Goal: Information Seeking & Learning: Check status

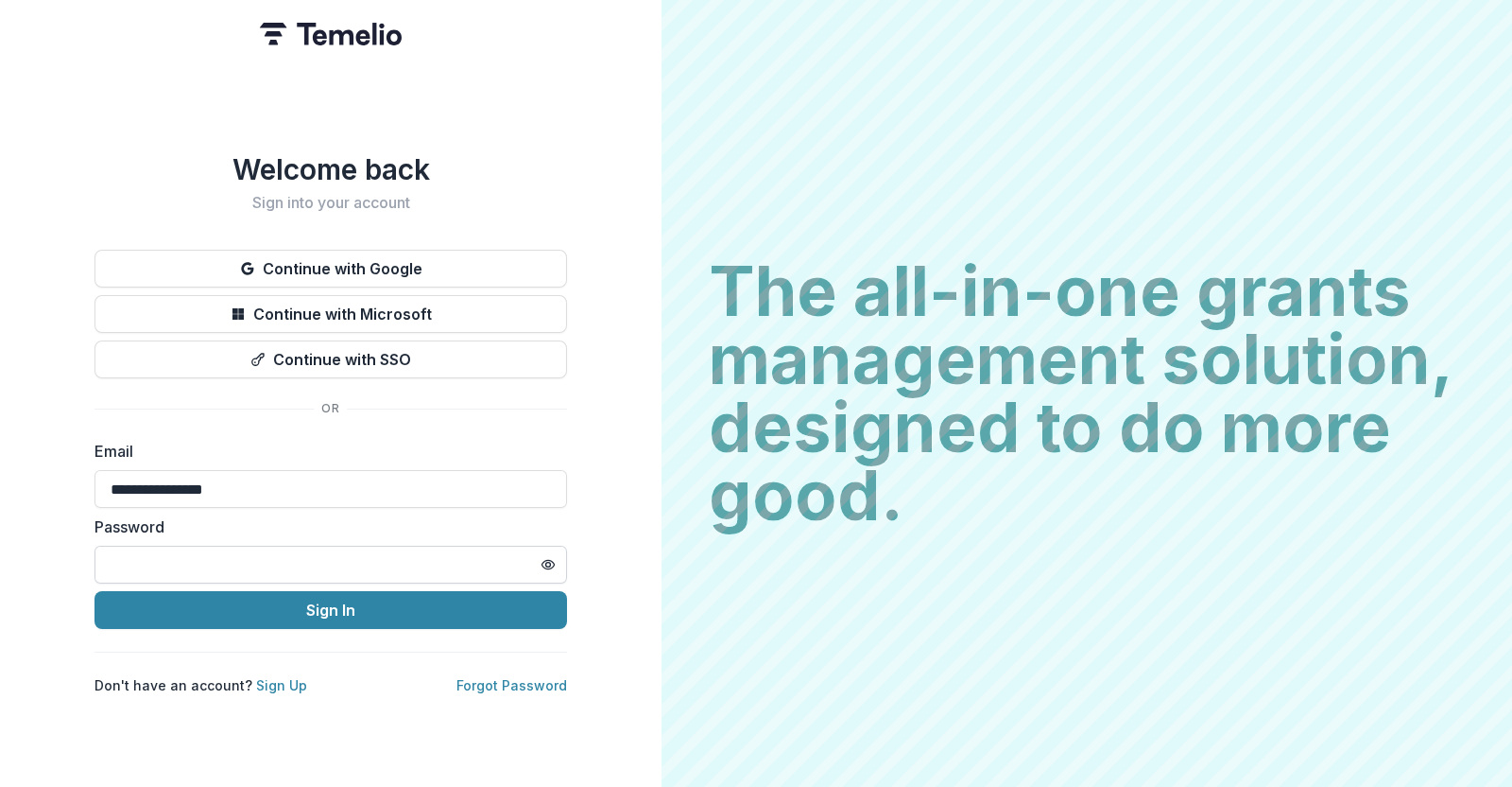
click at [348, 565] on input "text" at bounding box center [330, 565] width 472 height 38
click at [191, 557] on input "text" at bounding box center [330, 565] width 472 height 38
click at [136, 562] on input "text" at bounding box center [330, 565] width 472 height 38
click at [210, 484] on input at bounding box center [330, 488] width 472 height 38
type input "**********"
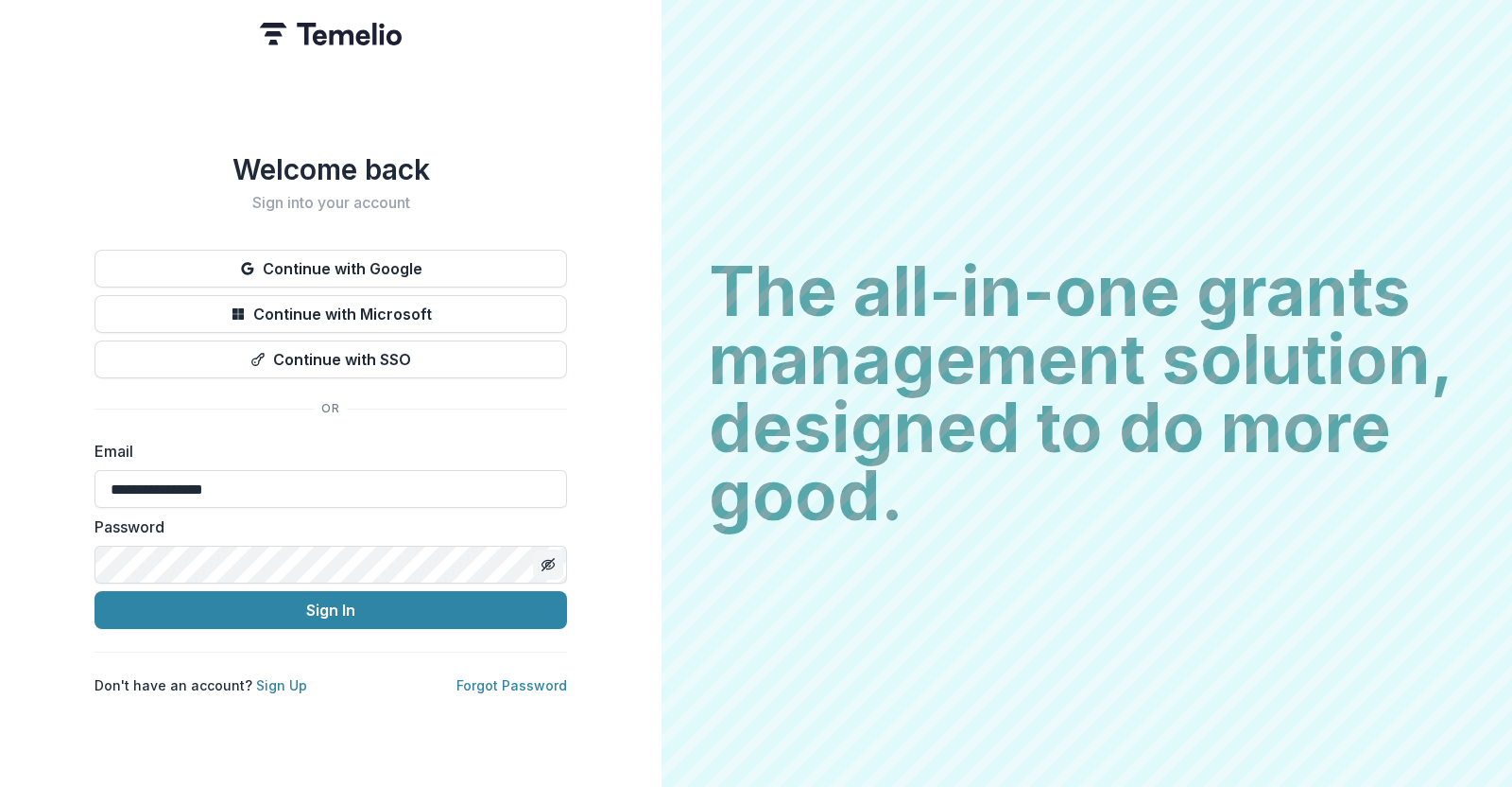
click at [544, 557] on icon "Toggle password visibility" at bounding box center [548, 564] width 15 height 15
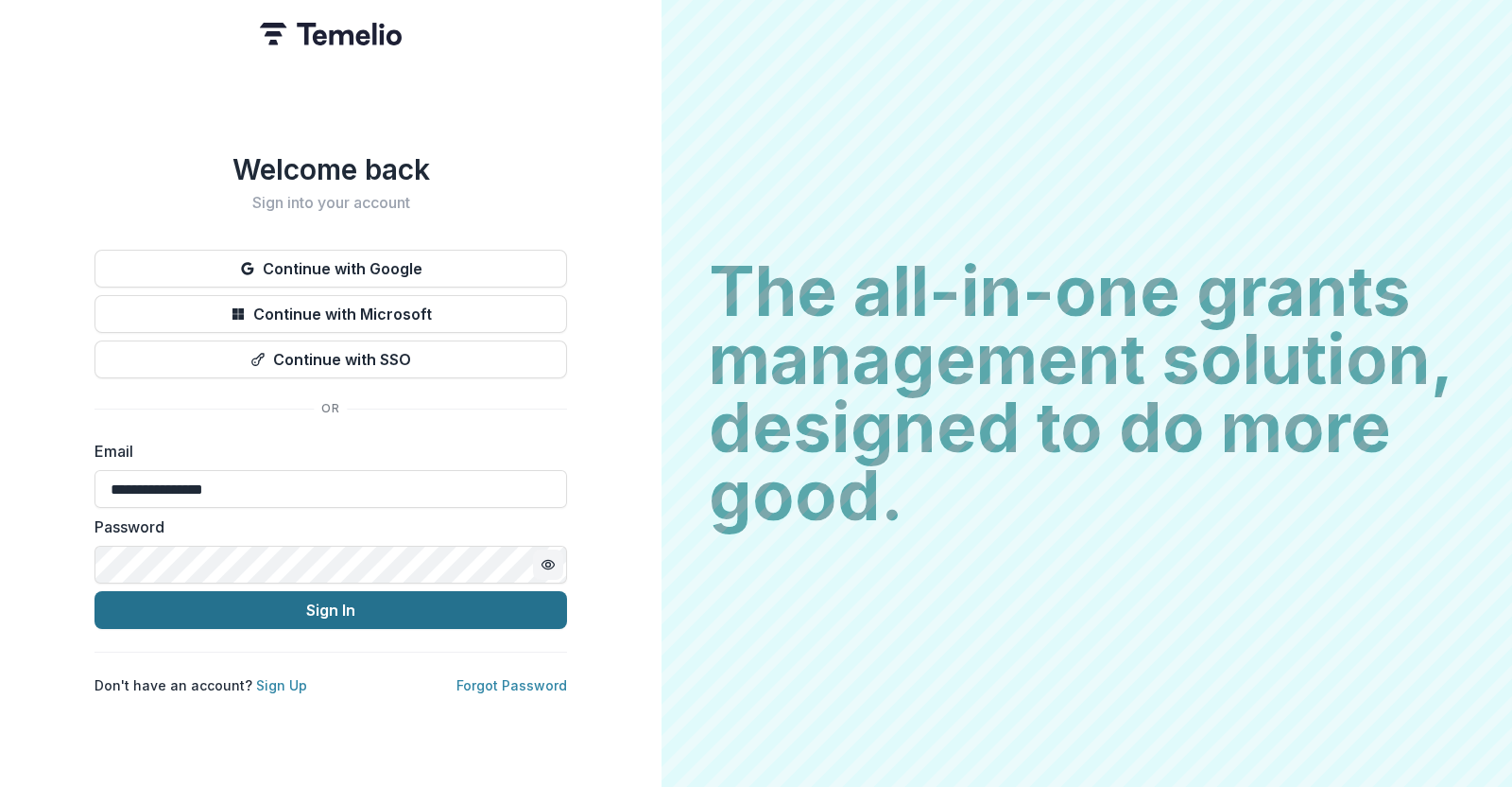
click at [343, 590] on button "Sign In" at bounding box center [330, 609] width 472 height 38
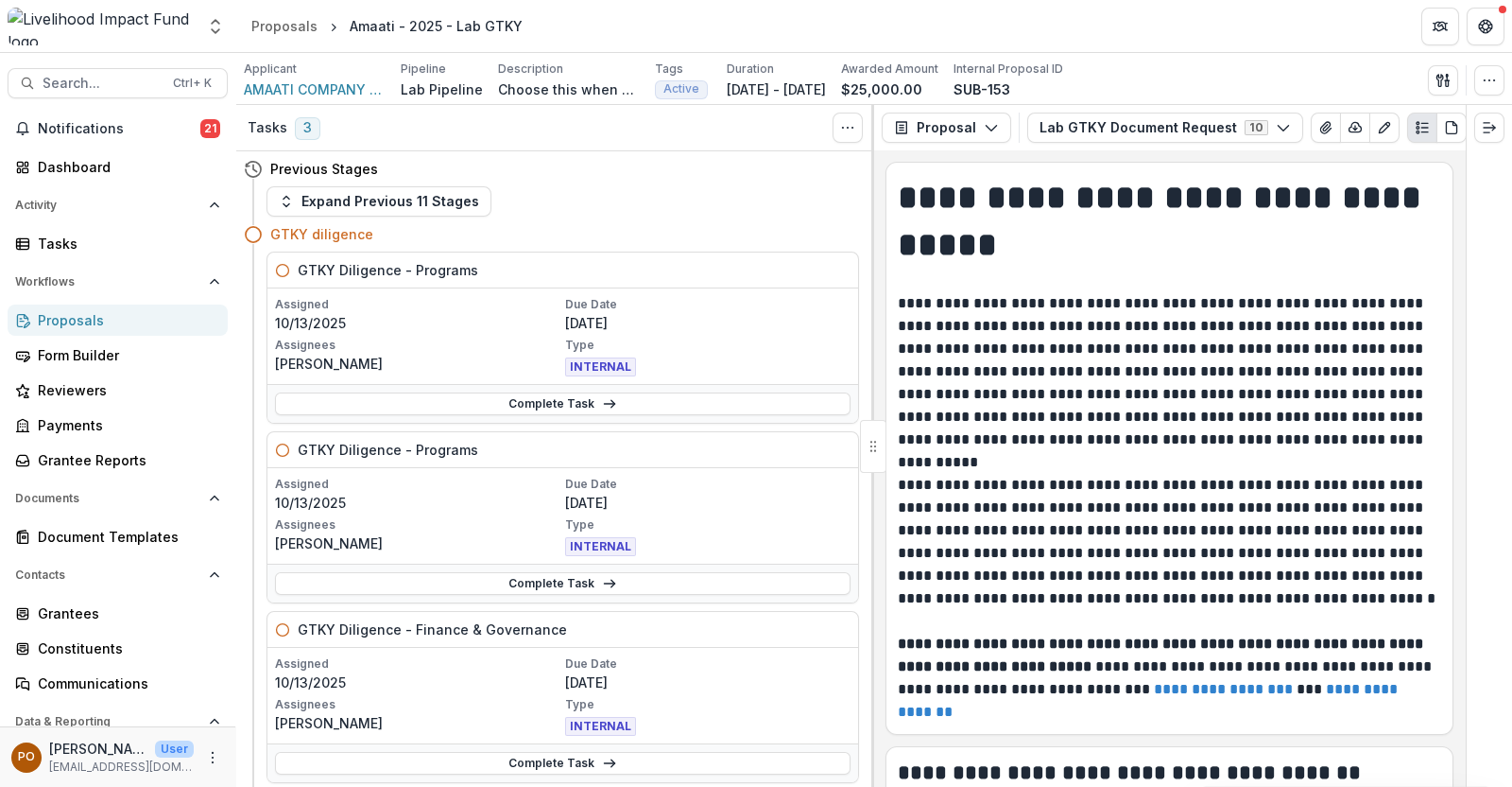
click at [94, 316] on div "Proposals" at bounding box center [125, 320] width 175 height 20
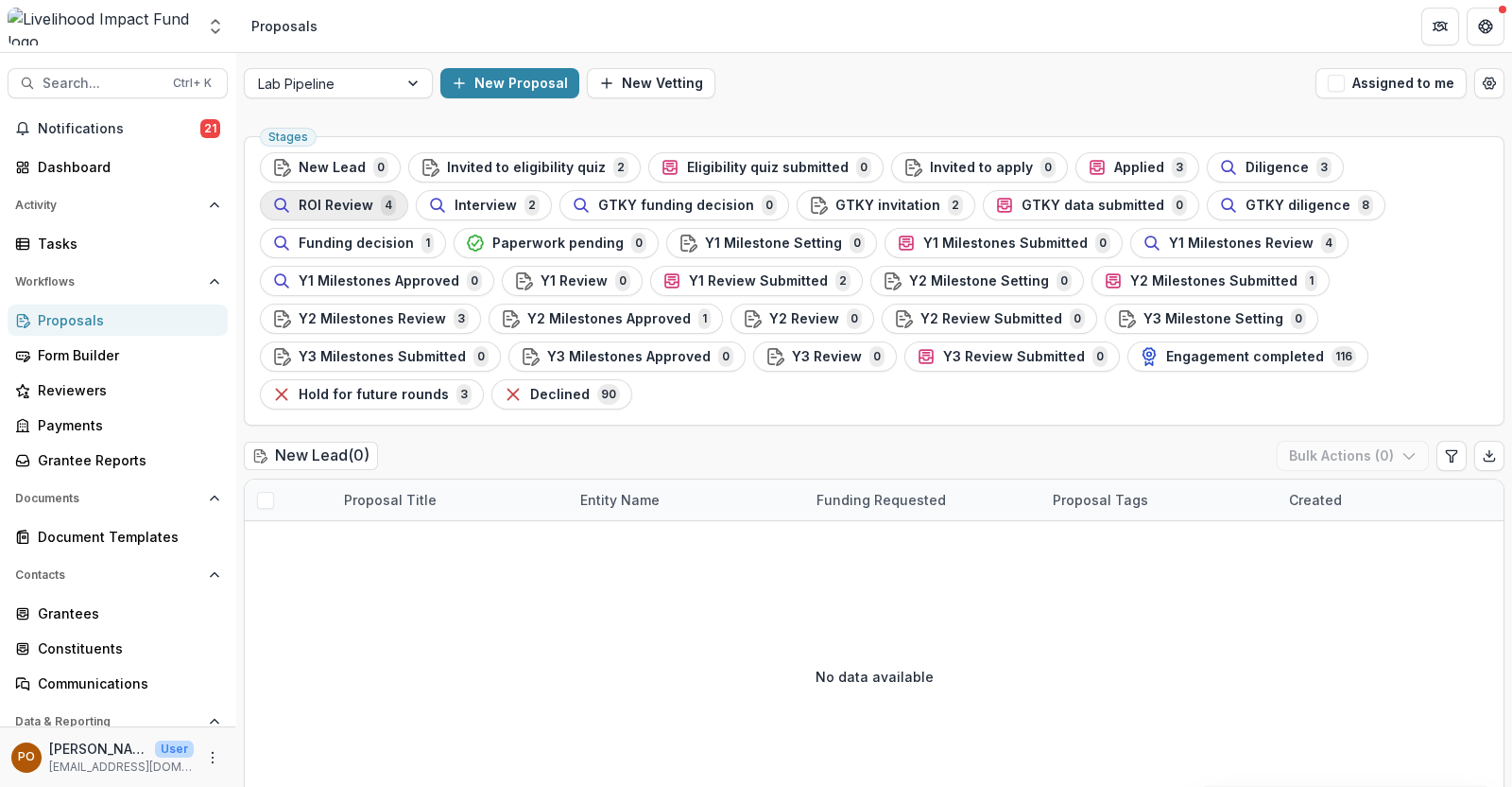
click at [373, 197] on span "ROI Review" at bounding box center [335, 205] width 74 height 16
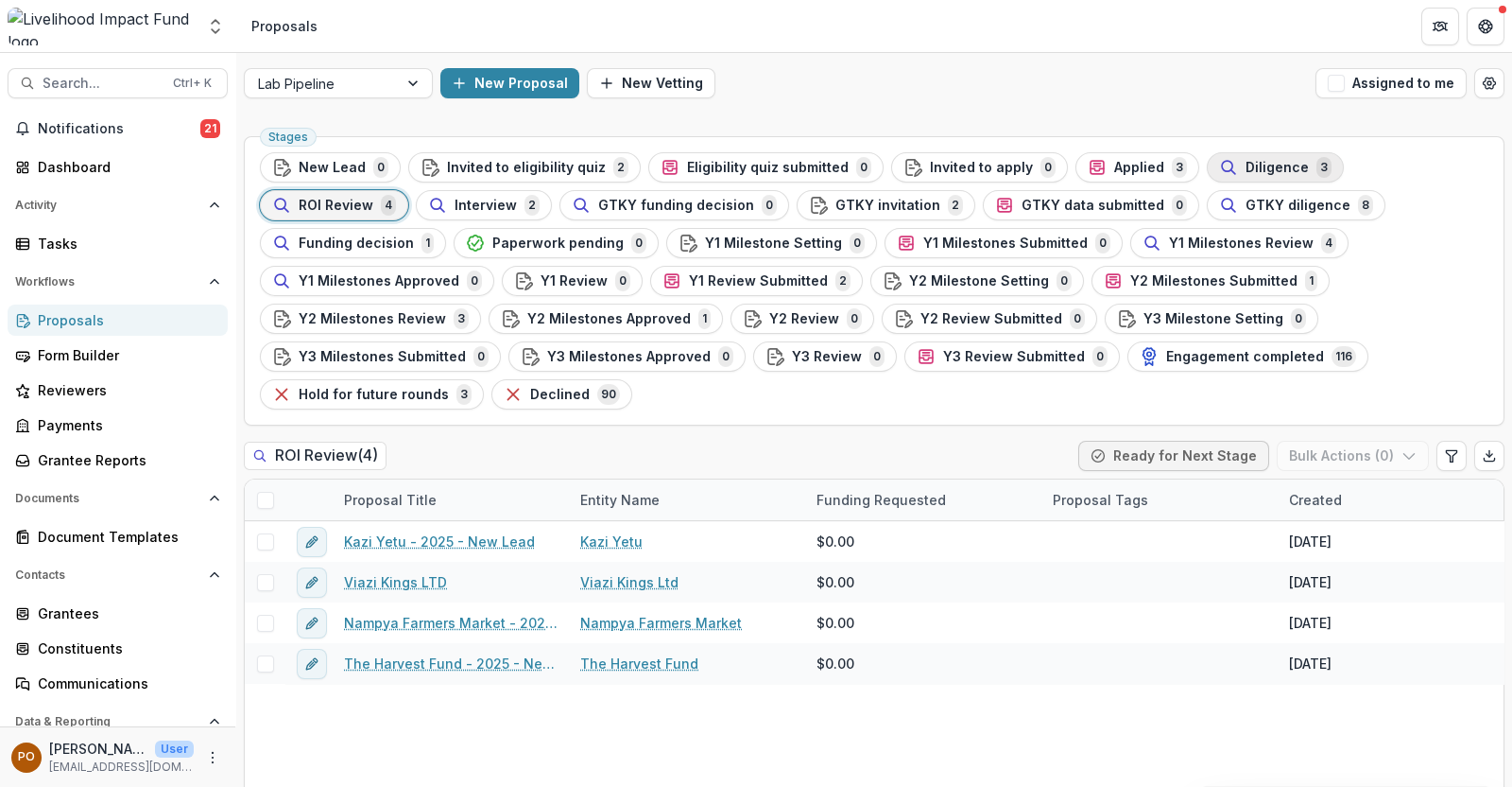
click at [1249, 163] on span "Diligence" at bounding box center [1278, 168] width 63 height 16
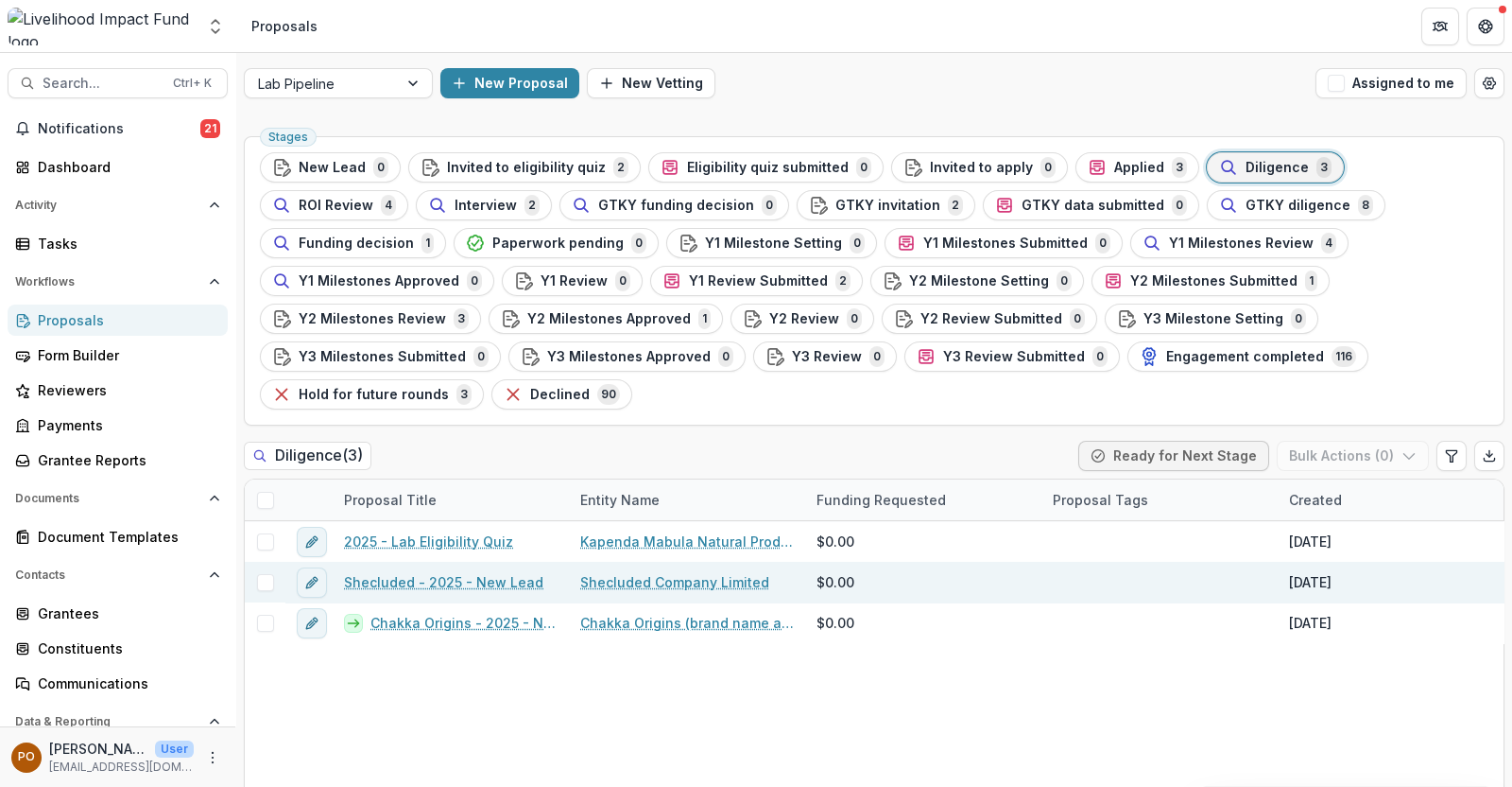
click at [595, 572] on link "Shecluded Company Limited" at bounding box center [675, 582] width 189 height 20
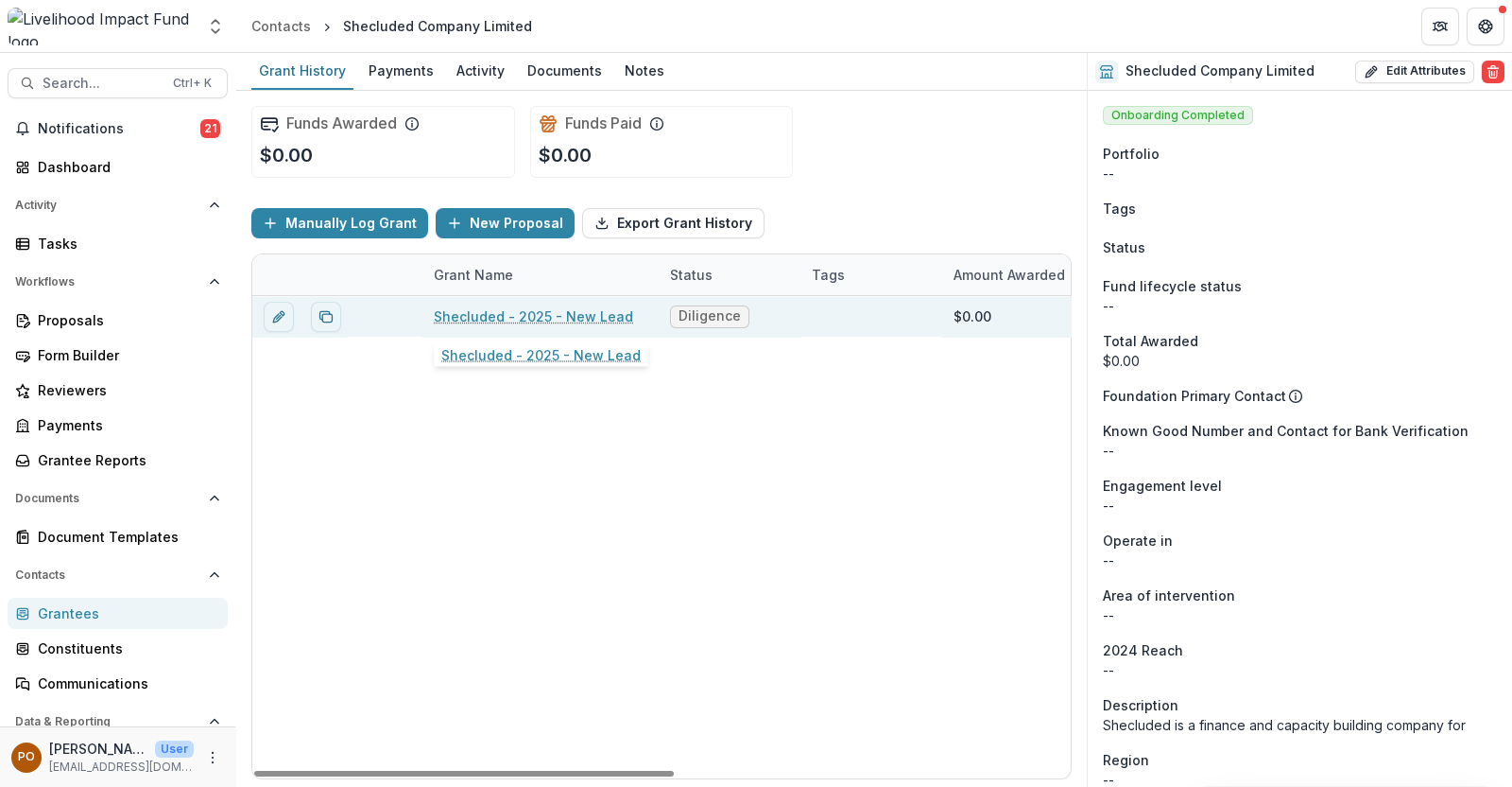
click at [498, 309] on link "Shecluded - 2025 - New Lead" at bounding box center [533, 317] width 199 height 20
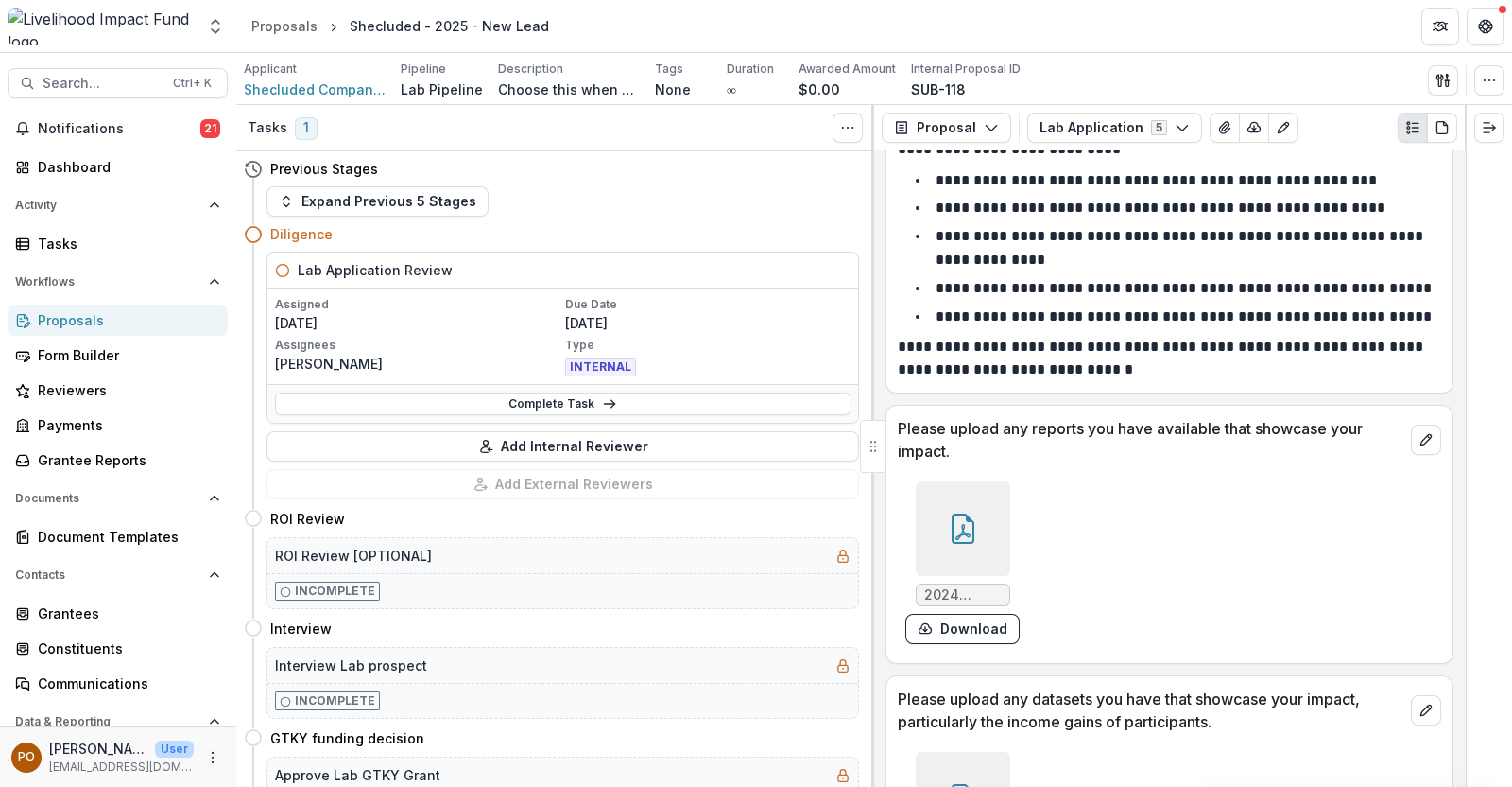
scroll to position [6735, 0]
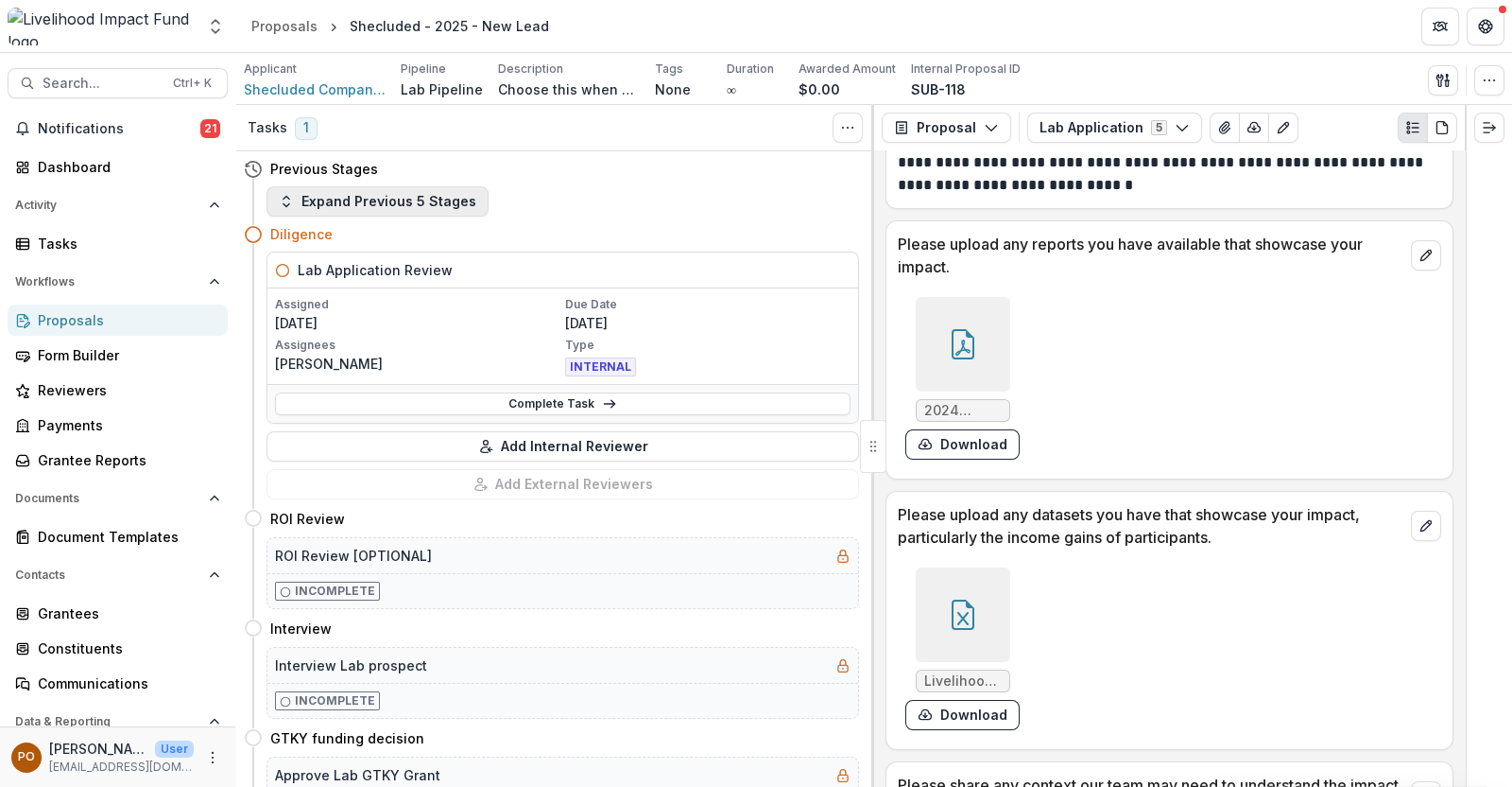
drag, startPoint x: 883, startPoint y: 387, endPoint x: 450, endPoint y: 207, distance: 468.9
click at [883, 387] on div "**********" at bounding box center [1169, 467] width 590 height 636
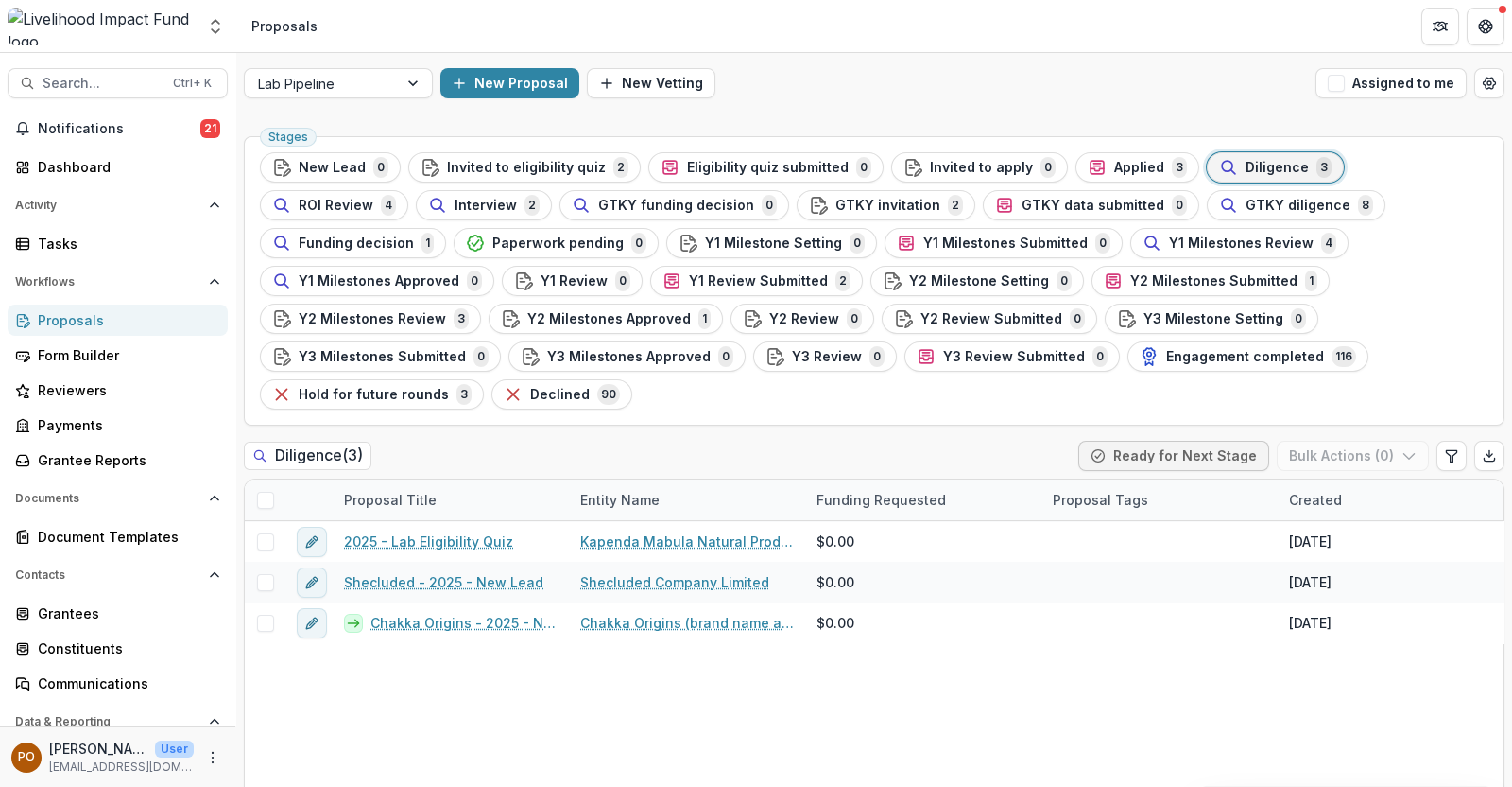
click at [463, 118] on div "Lab Pipeline New Proposal New Vetting Assigned to me Stages New Lead 0 Invited …" at bounding box center [874, 439] width 1276 height 773
click at [71, 355] on div "Form Builder" at bounding box center [125, 355] width 175 height 20
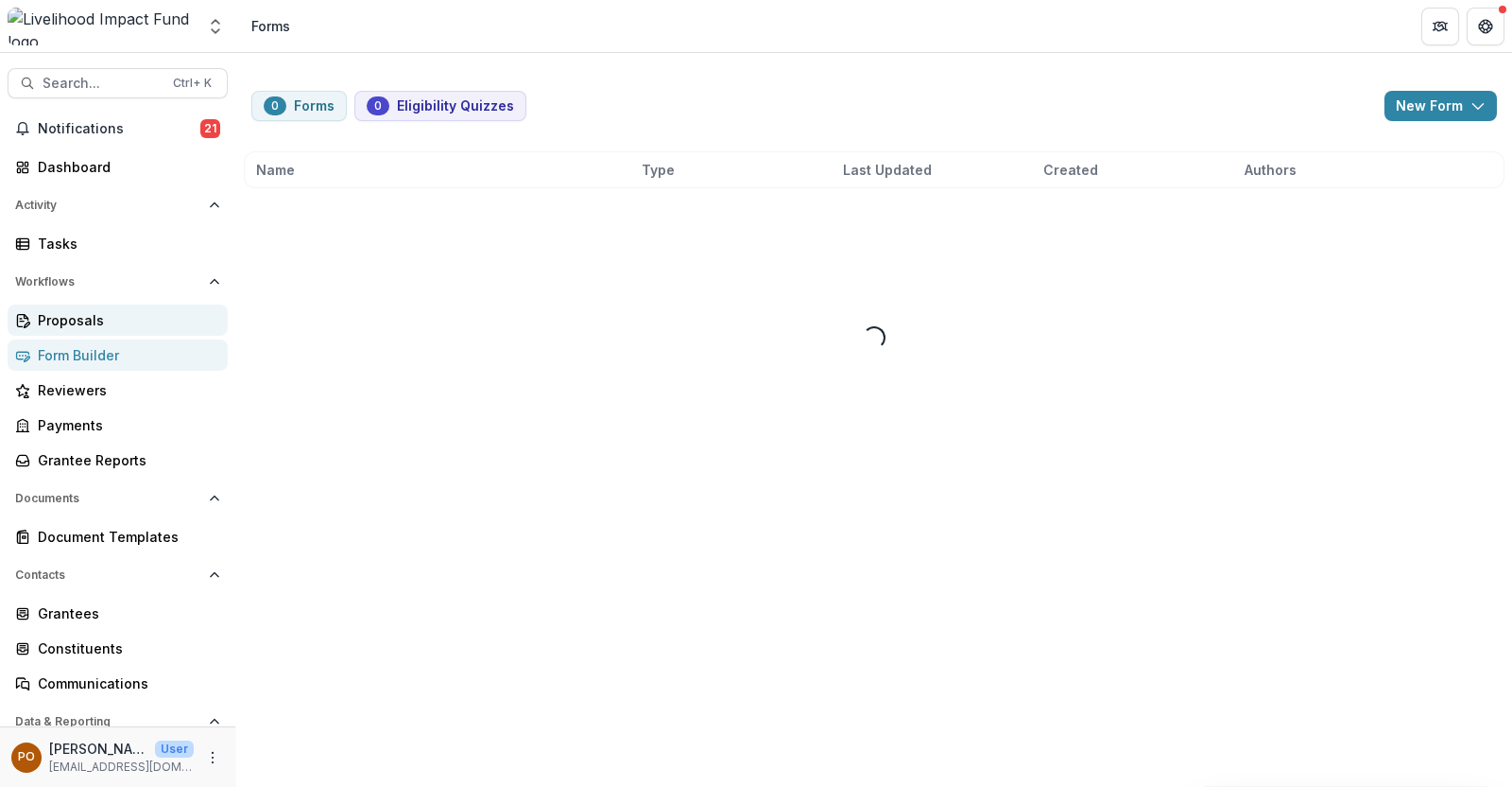
click at [89, 315] on div "Proposals" at bounding box center [125, 320] width 175 height 20
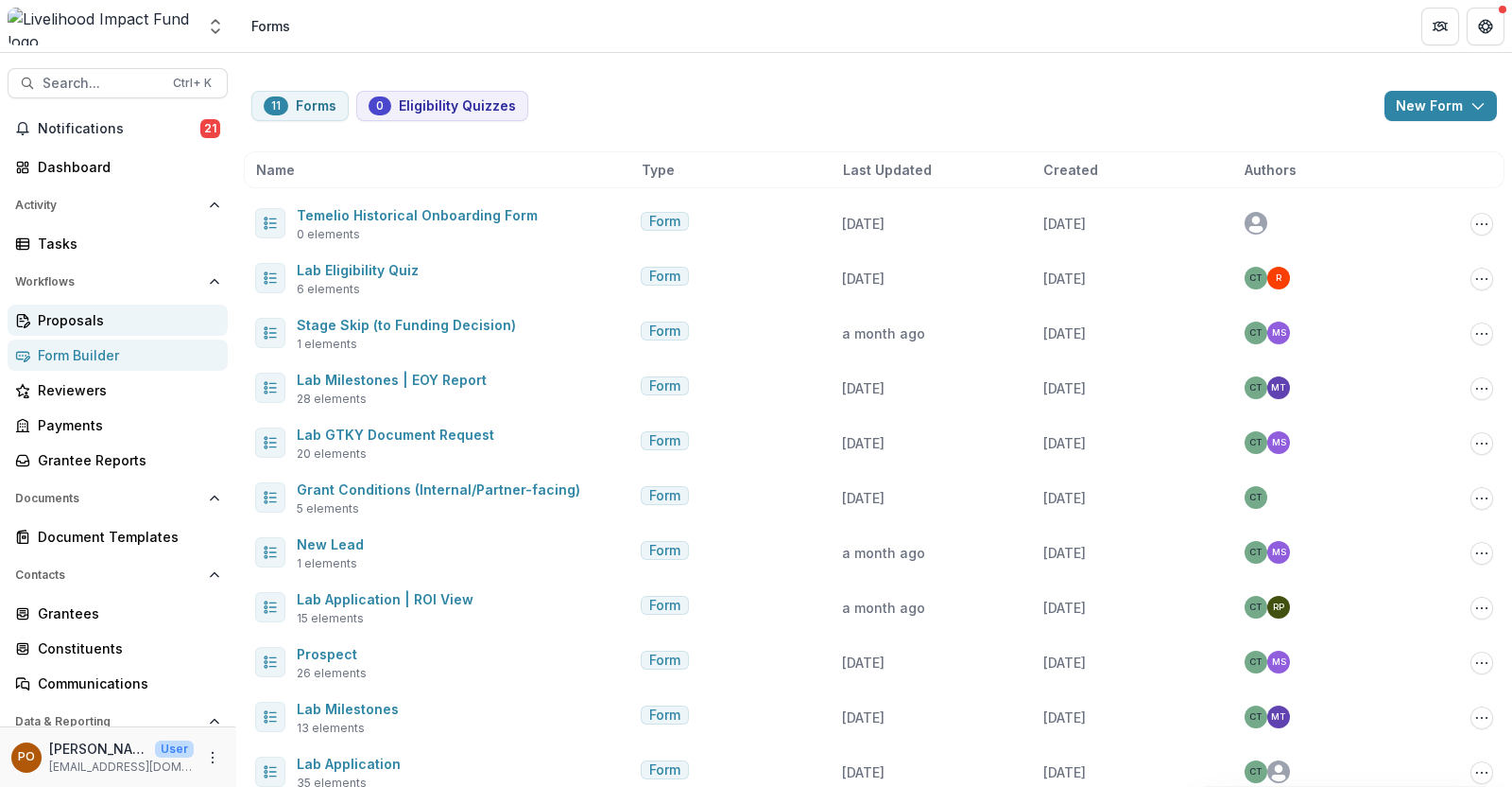
click at [70, 317] on div "Proposals" at bounding box center [125, 320] width 175 height 20
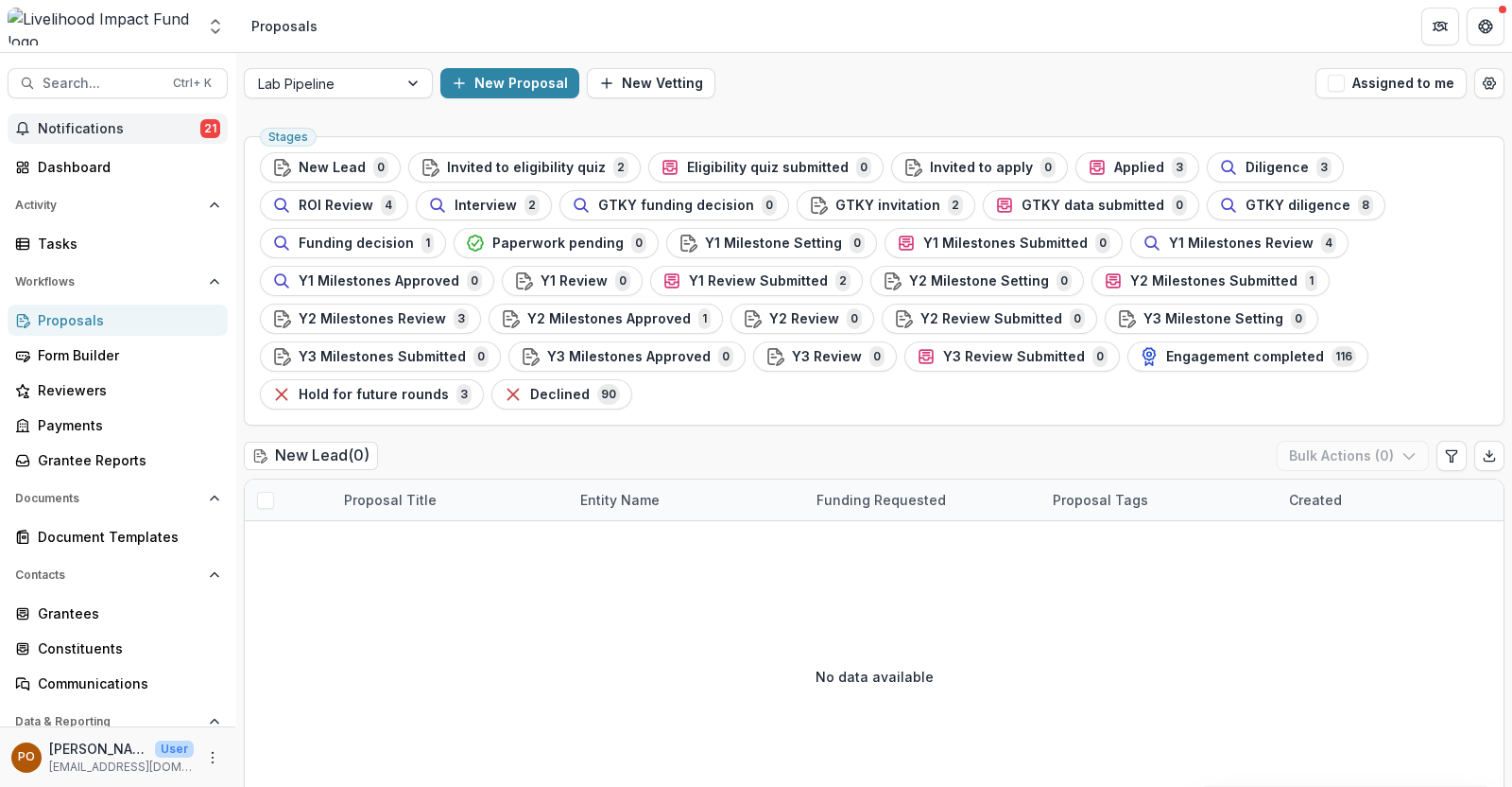
click at [169, 129] on span "Notifications" at bounding box center [119, 129] width 163 height 16
click at [851, 110] on div "Lab Pipeline New Proposal New Vetting Assigned to me" at bounding box center [874, 82] width 1276 height 61
click at [767, 87] on div "New Proposal New Vetting" at bounding box center [874, 83] width 867 height 30
